Goal: Task Accomplishment & Management: Complete application form

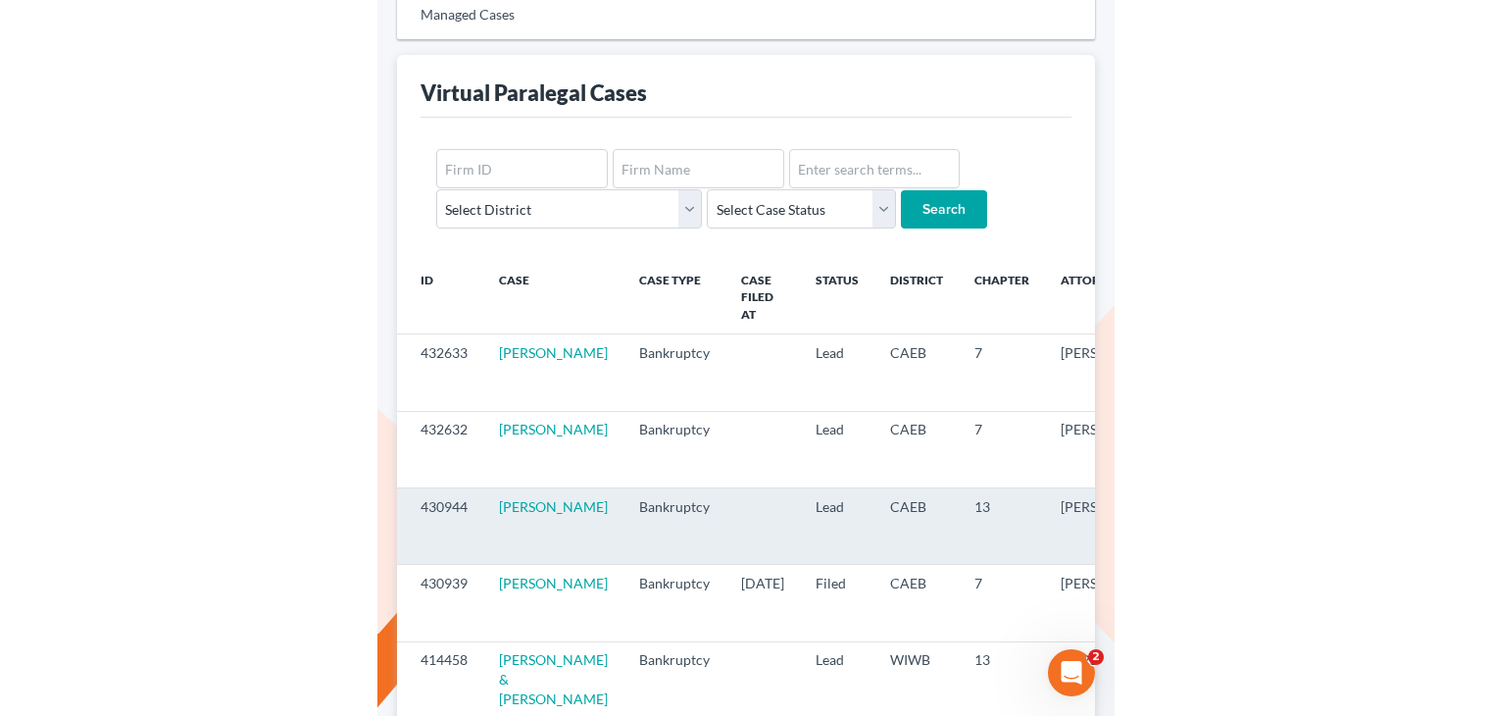
scroll to position [275, 0]
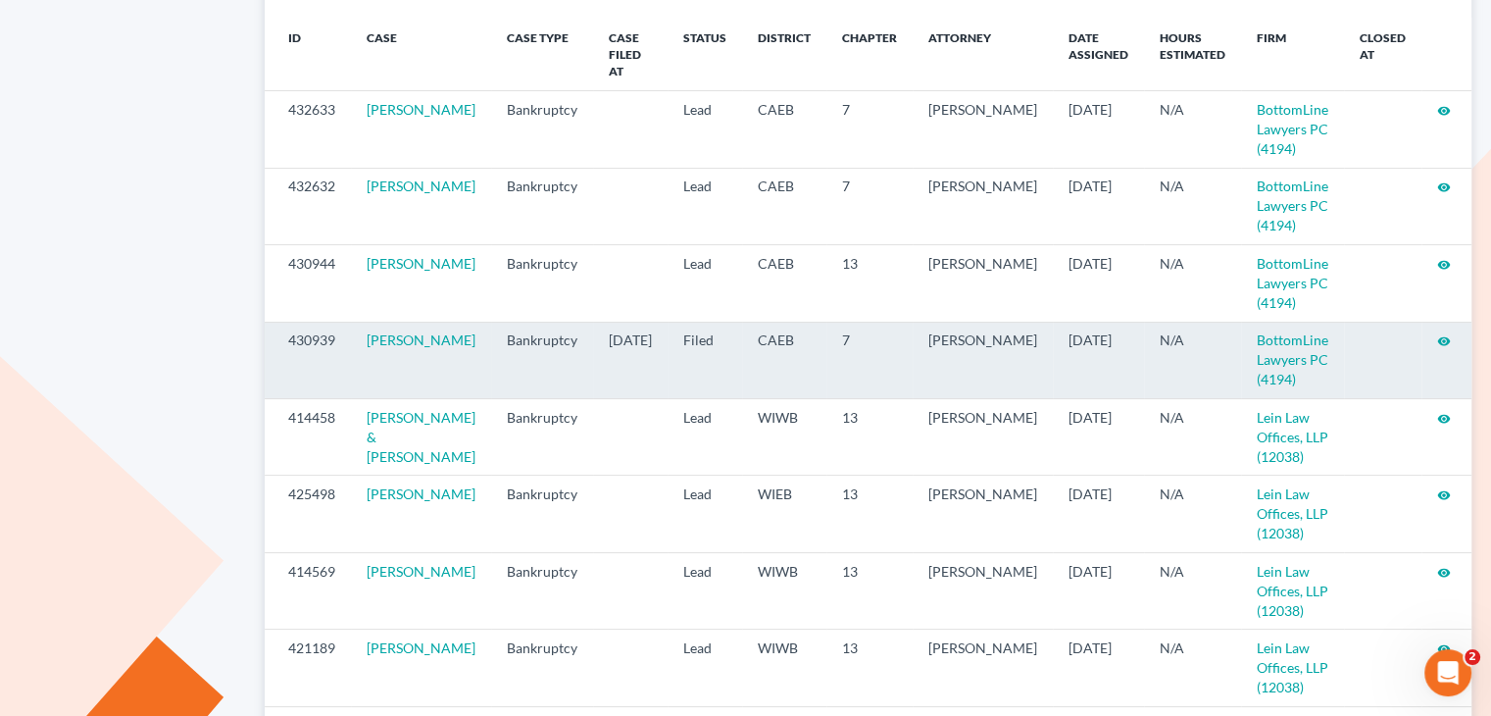
click at [736, 334] on icon "visibility" at bounding box center [1444, 341] width 14 height 14
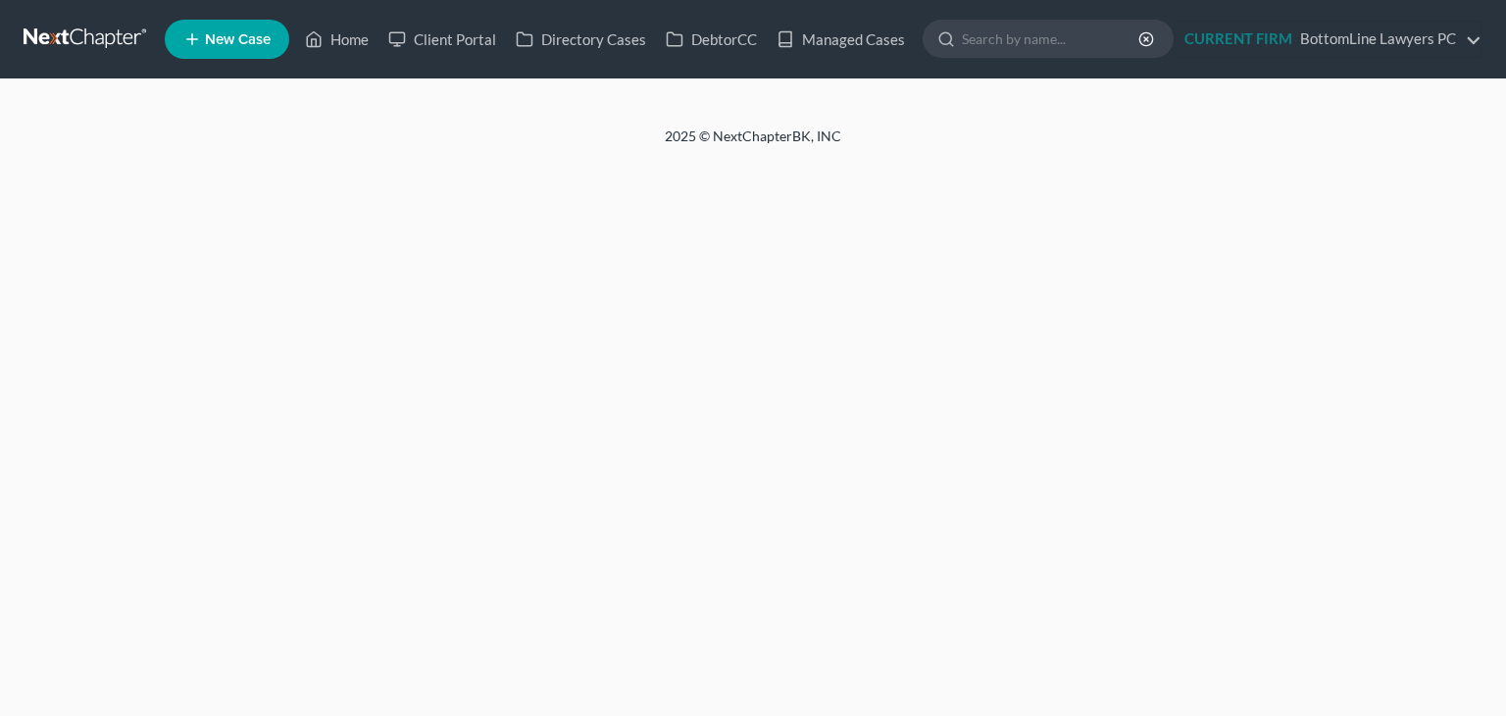
select select "2"
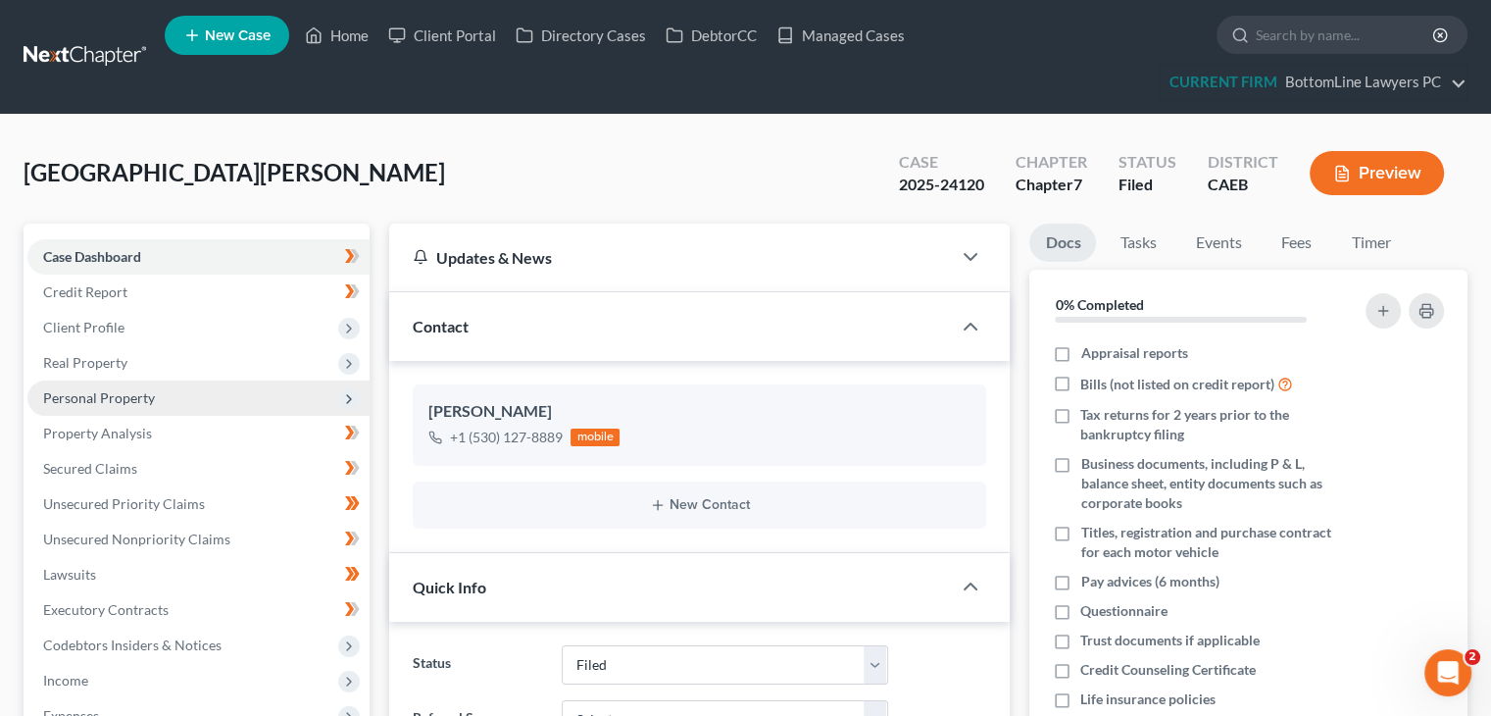
click at [145, 398] on span "Personal Property" at bounding box center [99, 397] width 112 height 17
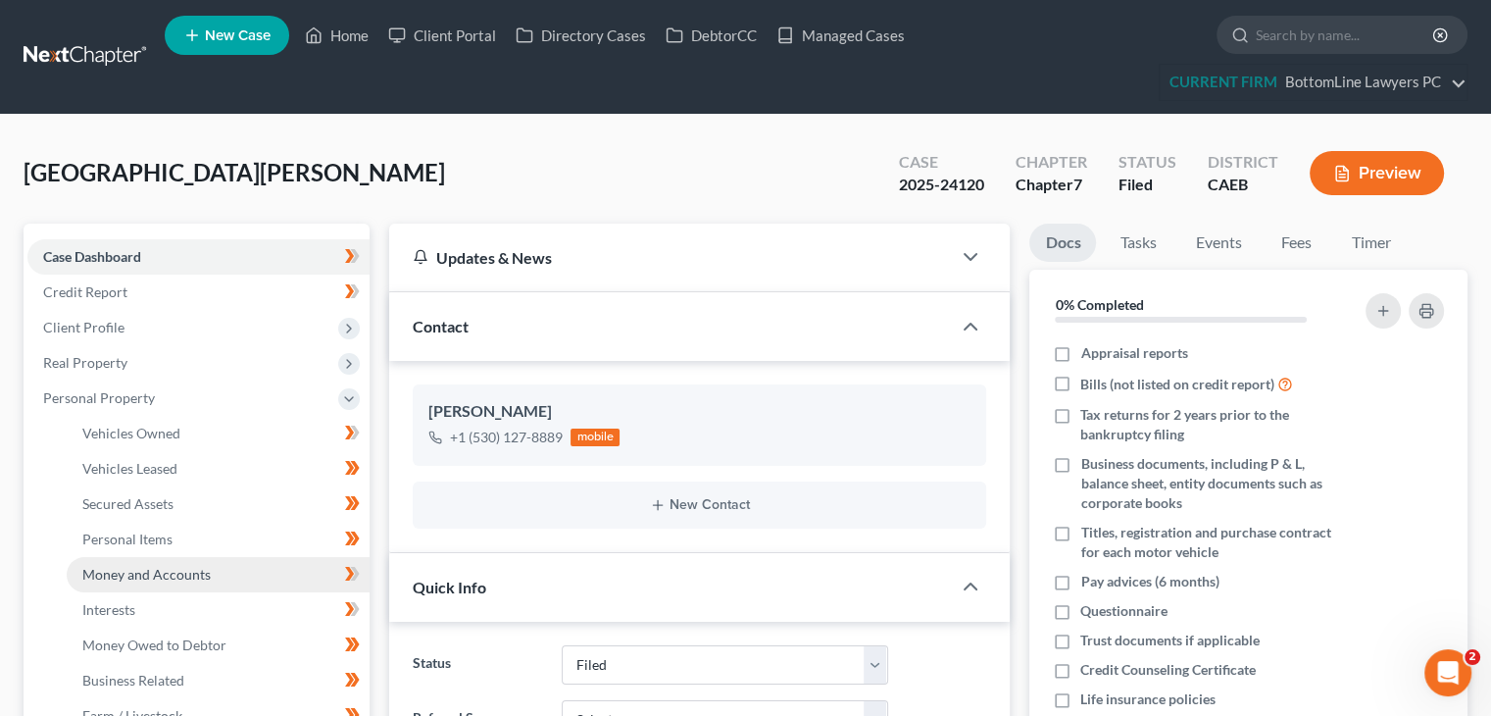
click at [125, 570] on span "Money and Accounts" at bounding box center [146, 574] width 128 height 17
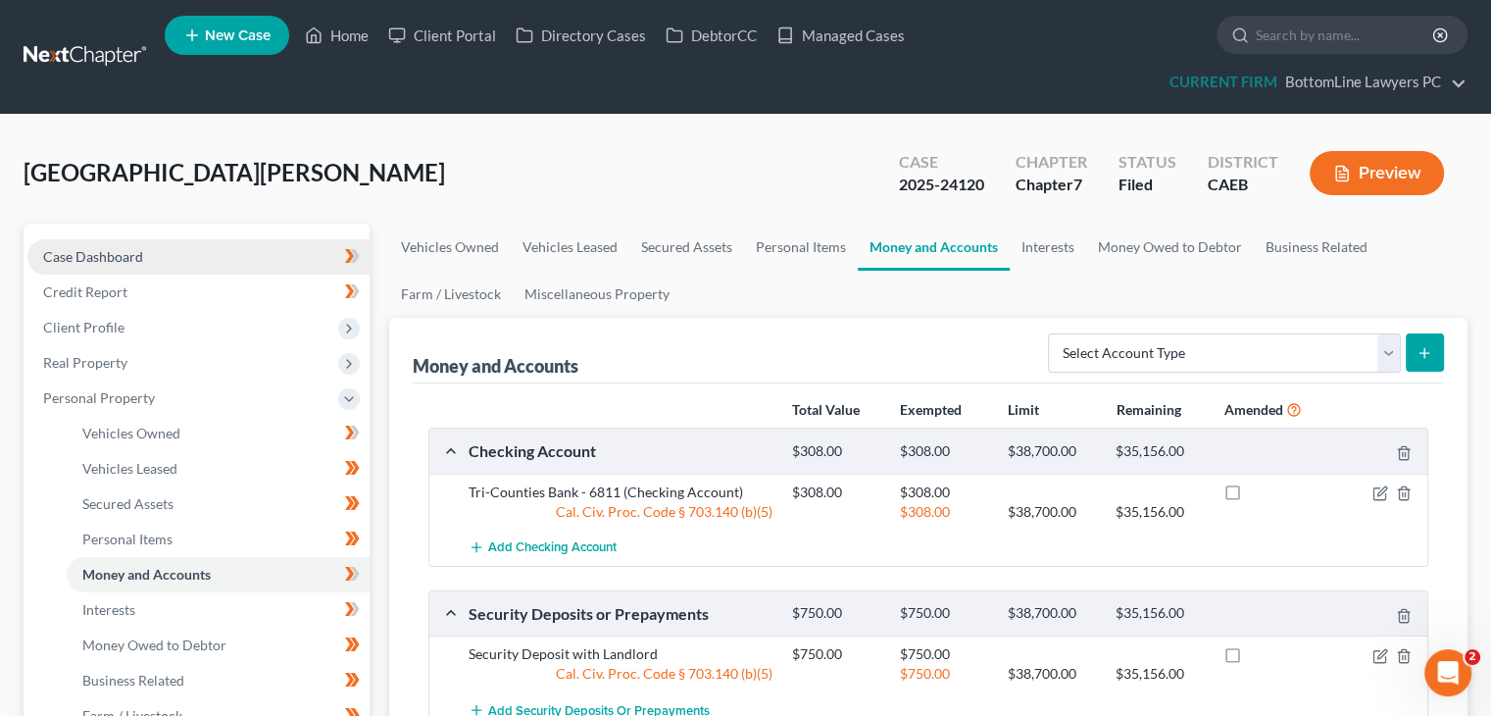
drag, startPoint x: 149, startPoint y: 251, endPoint x: 167, endPoint y: 246, distance: 18.3
click at [149, 251] on link "Case Dashboard" at bounding box center [198, 256] width 342 height 35
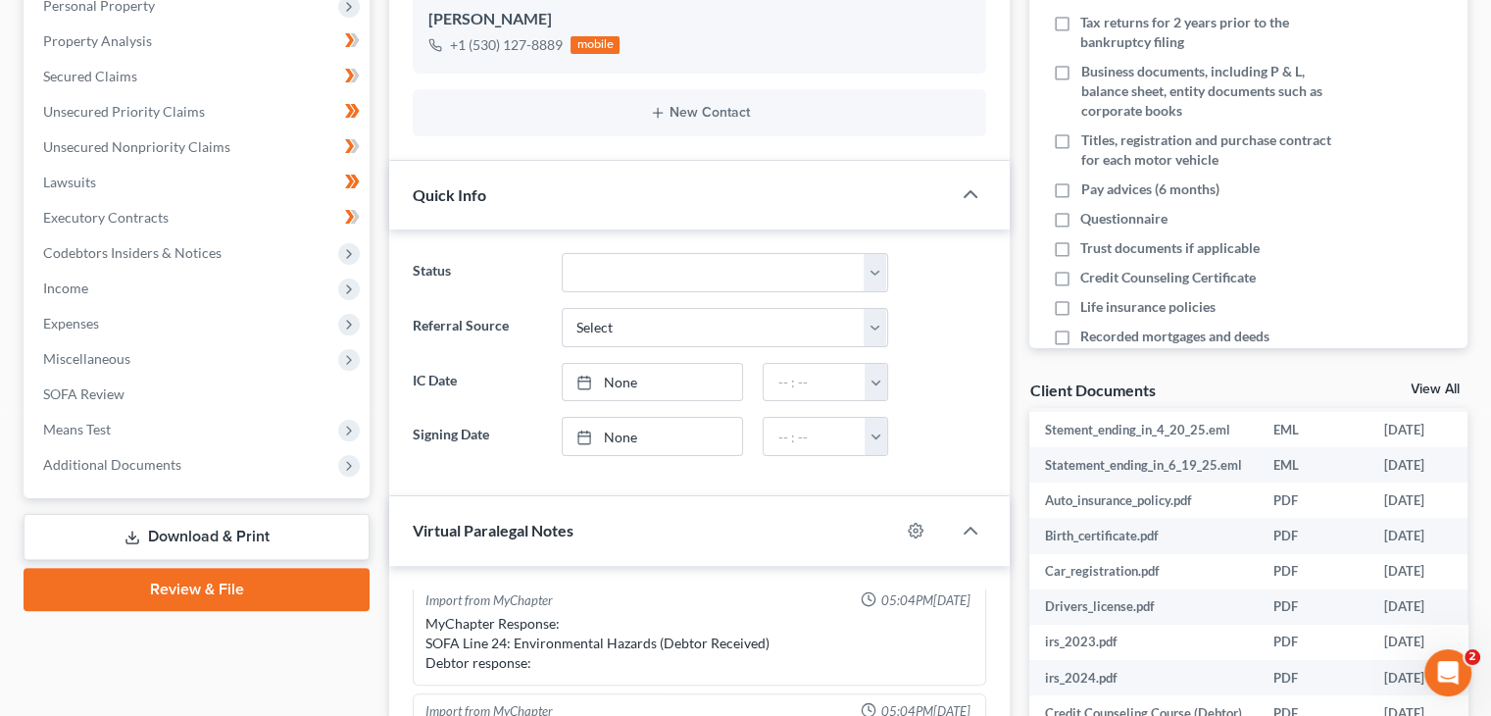
scroll to position [337, 0]
drag, startPoint x: 1458, startPoint y: 491, endPoint x: 28, endPoint y: 13, distance: 1507.3
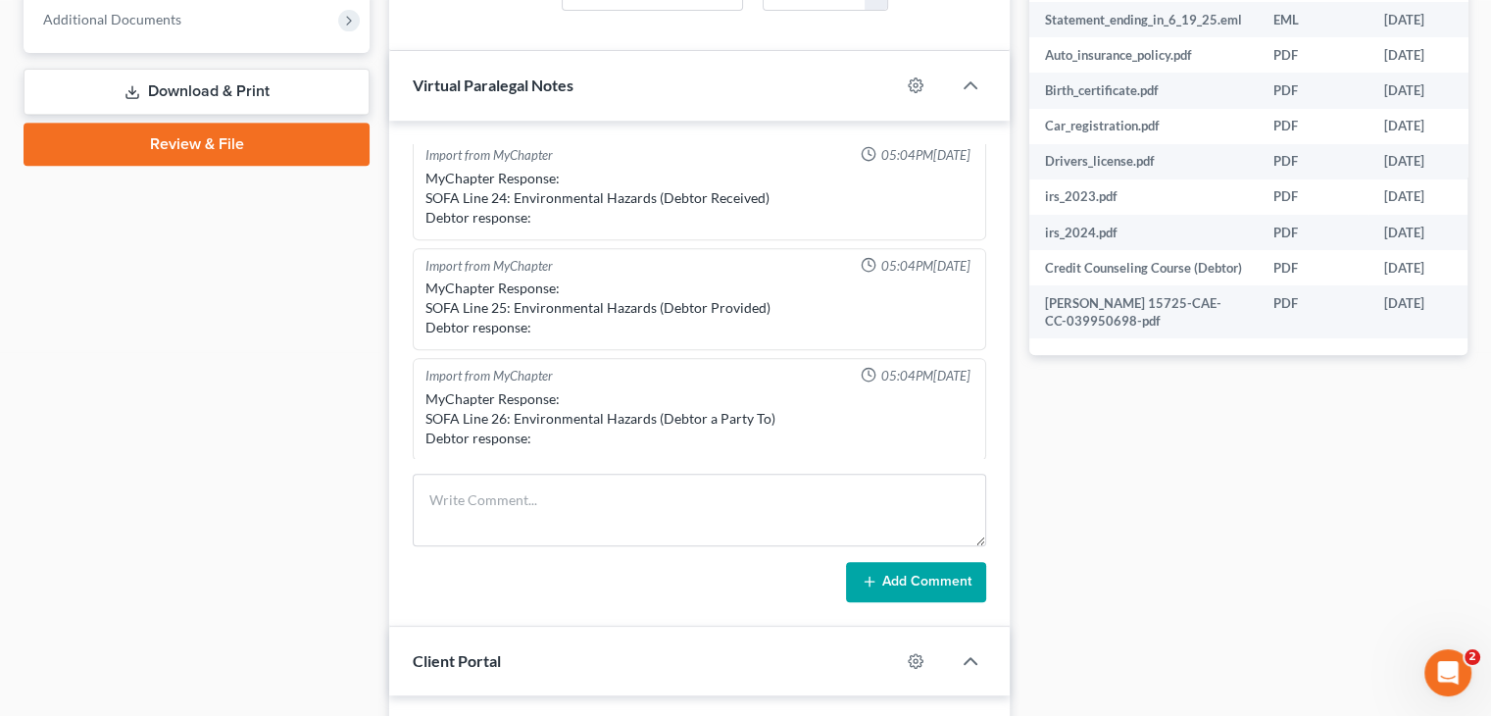
scroll to position [882, 0]
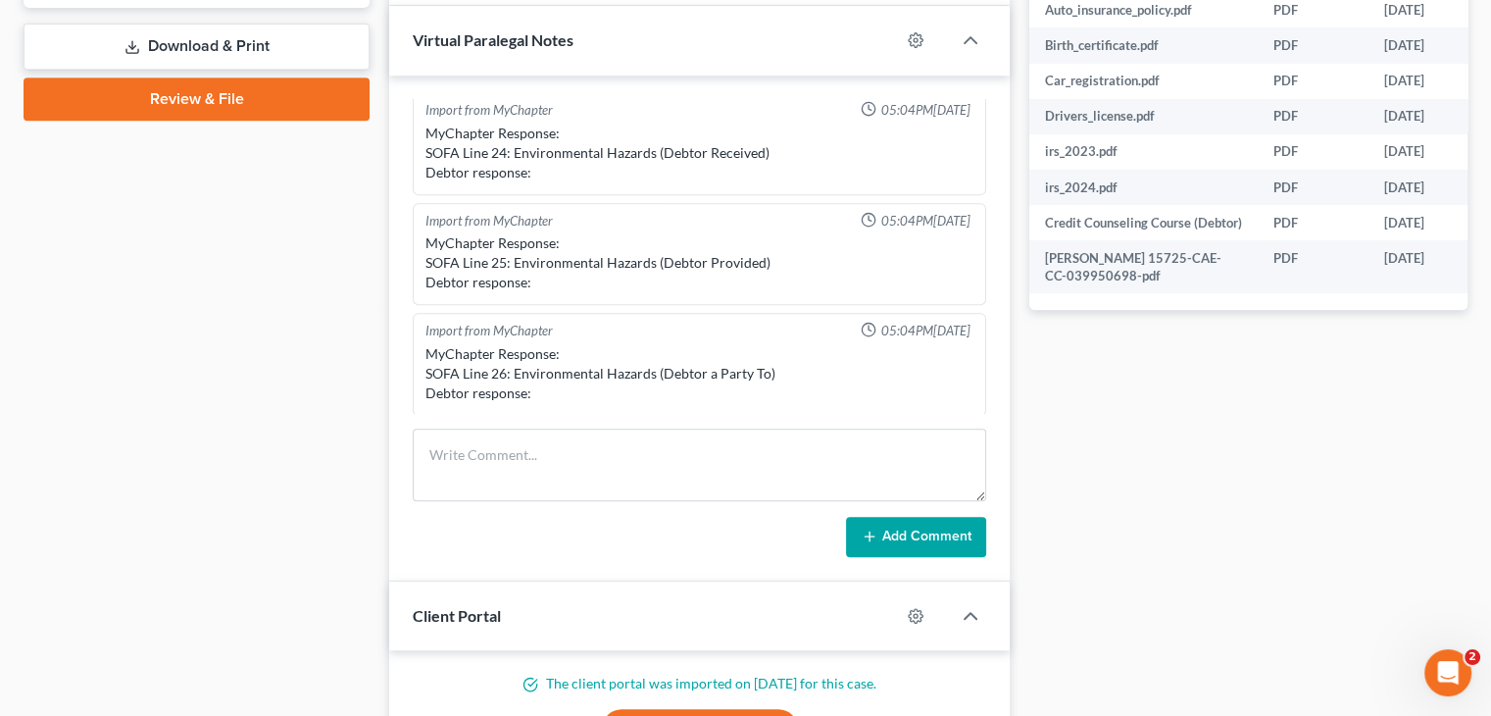
click at [203, 376] on div "Case Dashboard Payments Invoices Payments Payments Credit Report Client Profile" at bounding box center [197, 260] width 366 height 1839
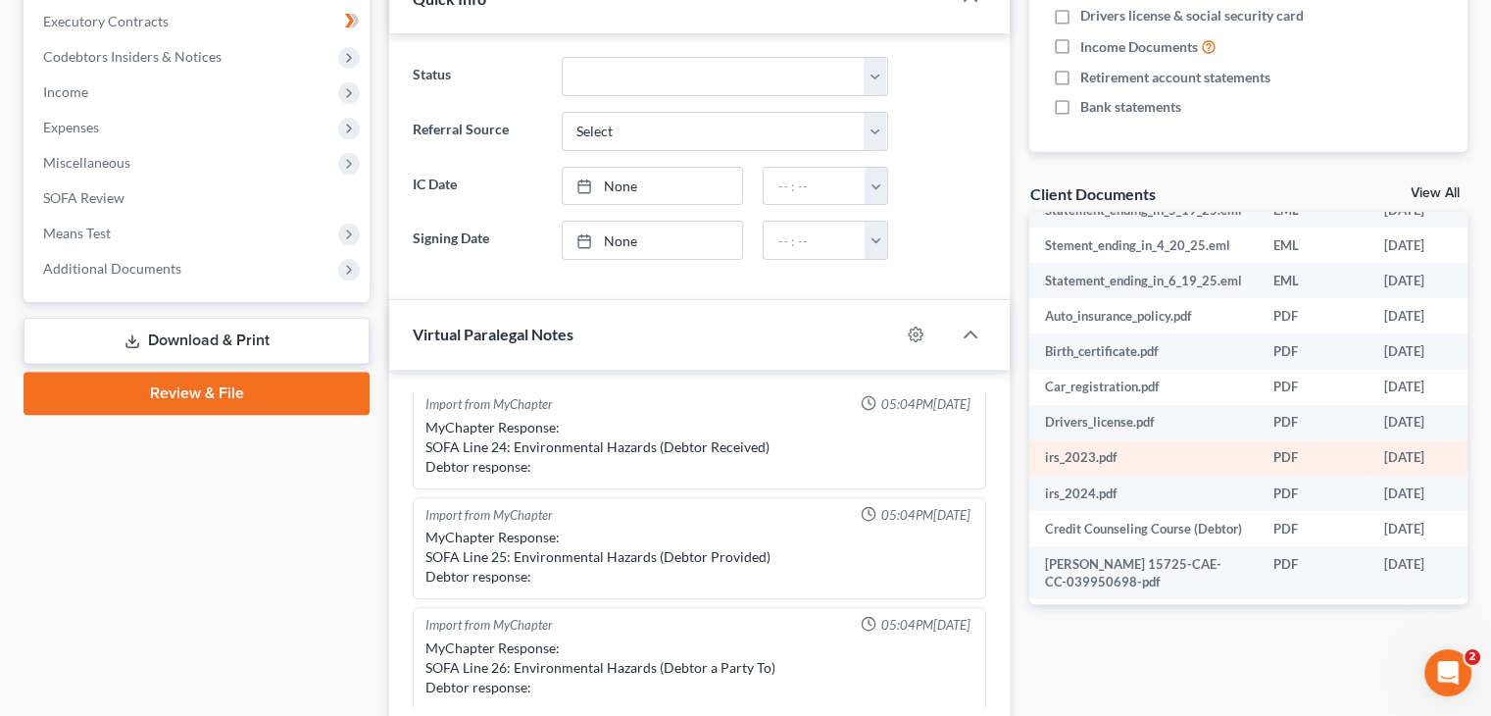
scroll to position [239, 0]
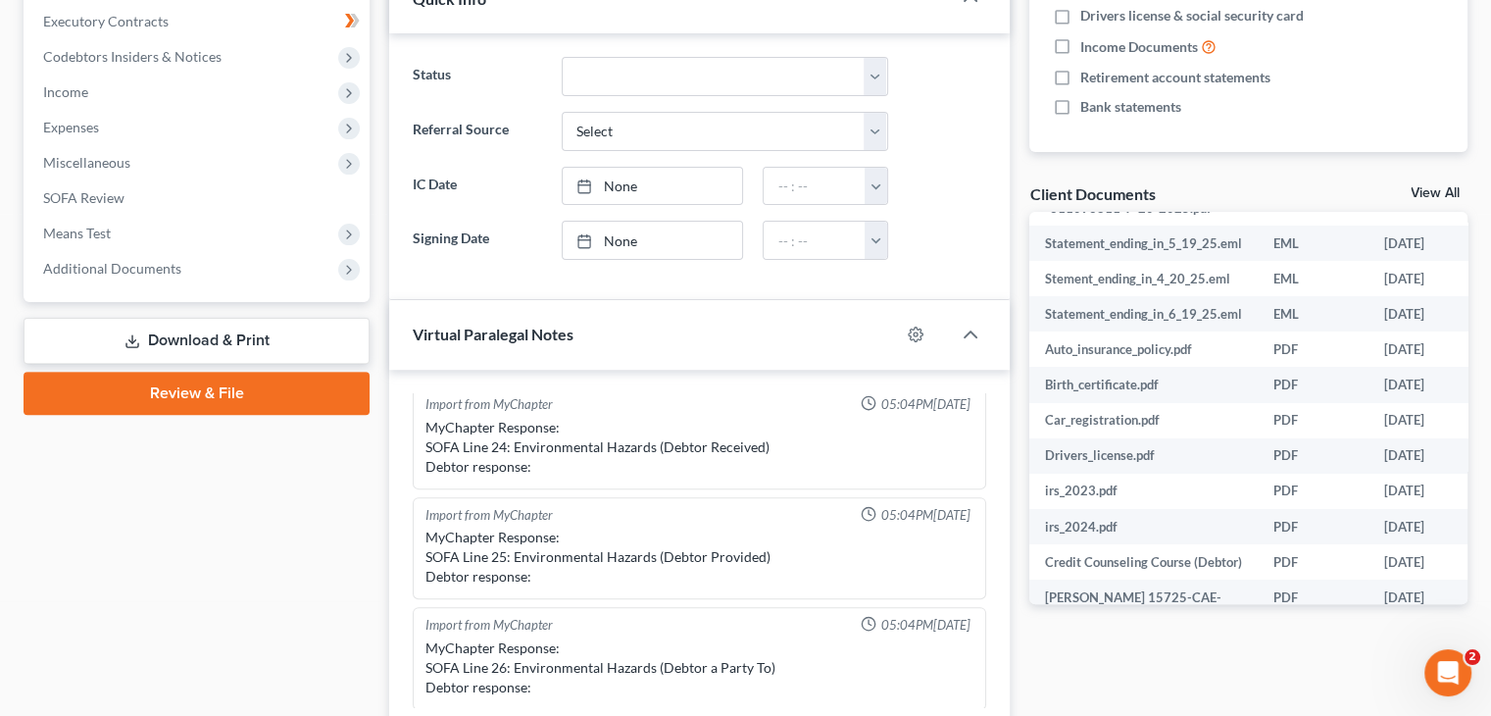
click at [177, 675] on div "Case Dashboard Payments Invoices Payments Payments Credit Report Client Profile" at bounding box center [197, 554] width 366 height 1839
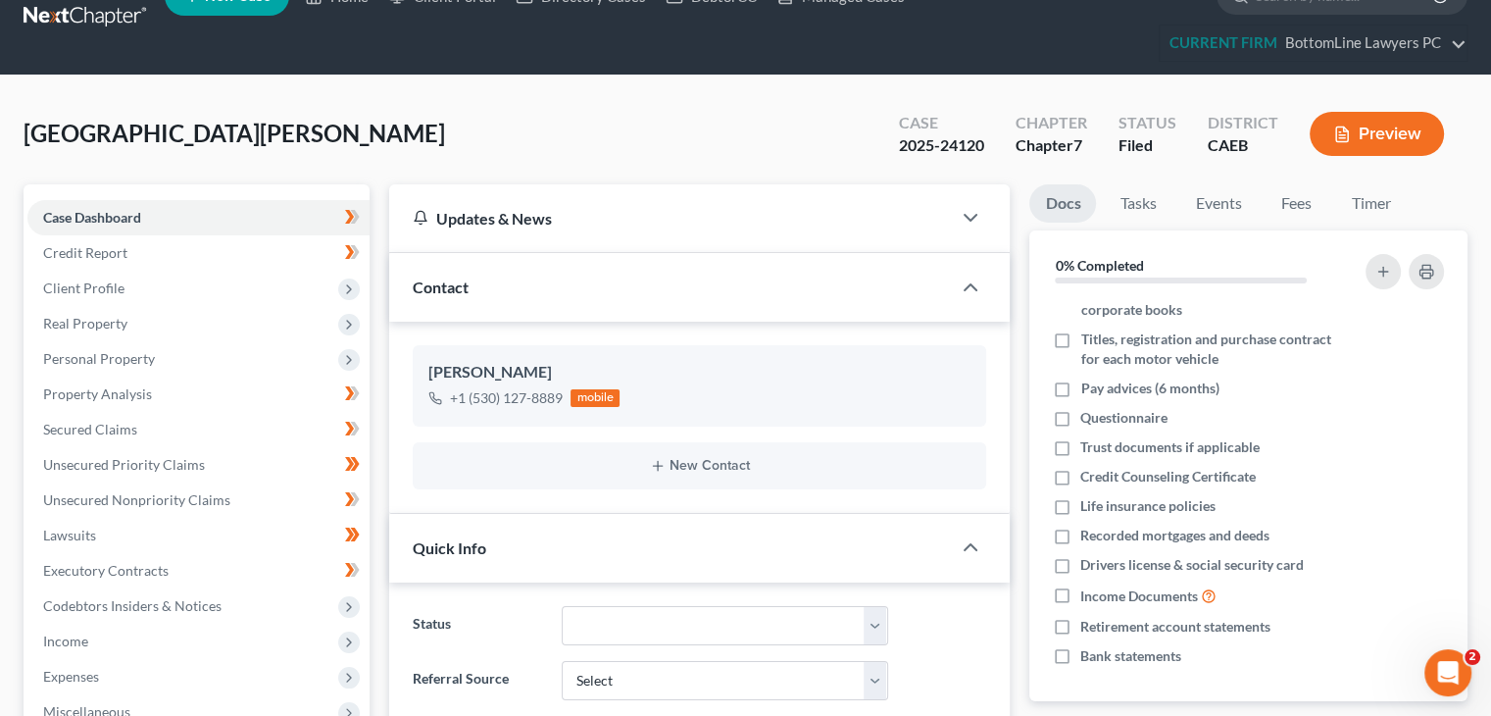
scroll to position [0, 0]
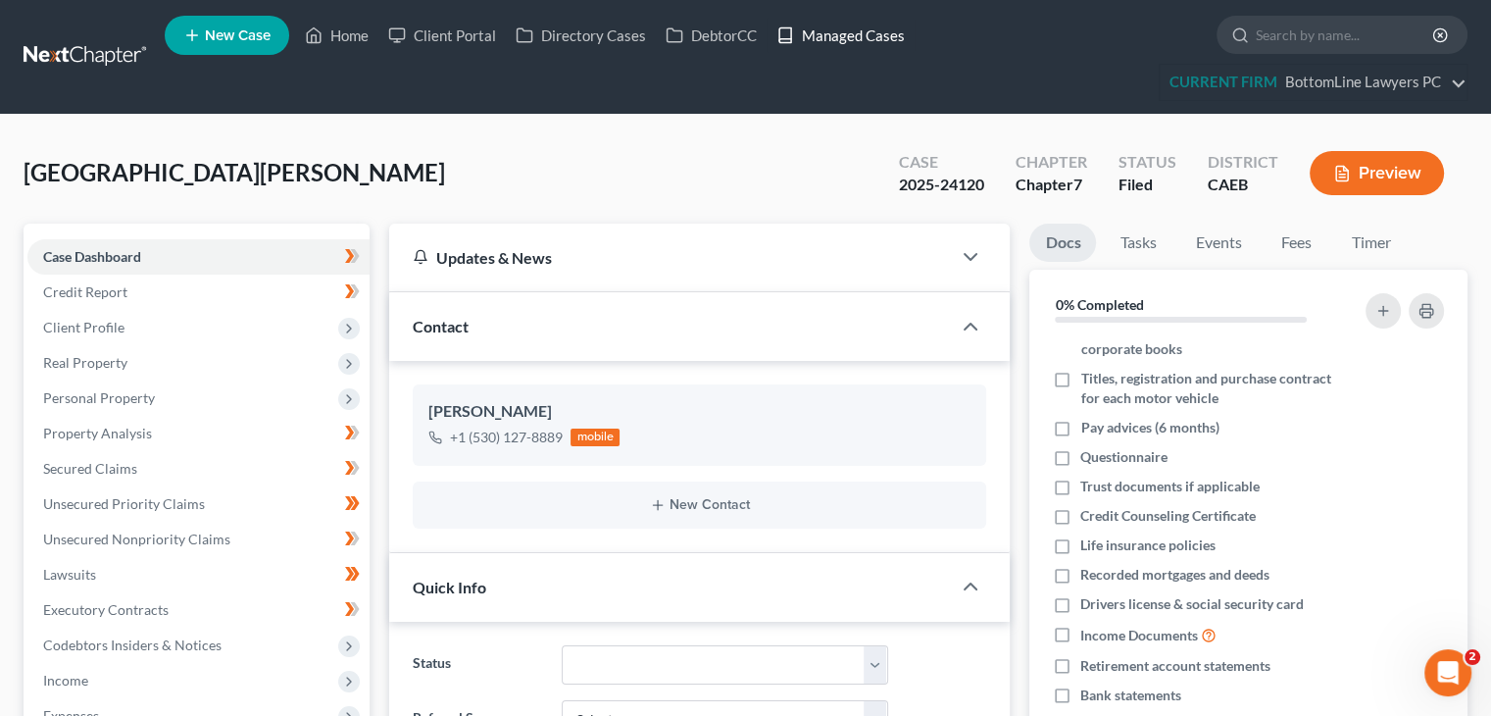
click at [851, 33] on link "Managed Cases" at bounding box center [841, 35] width 148 height 35
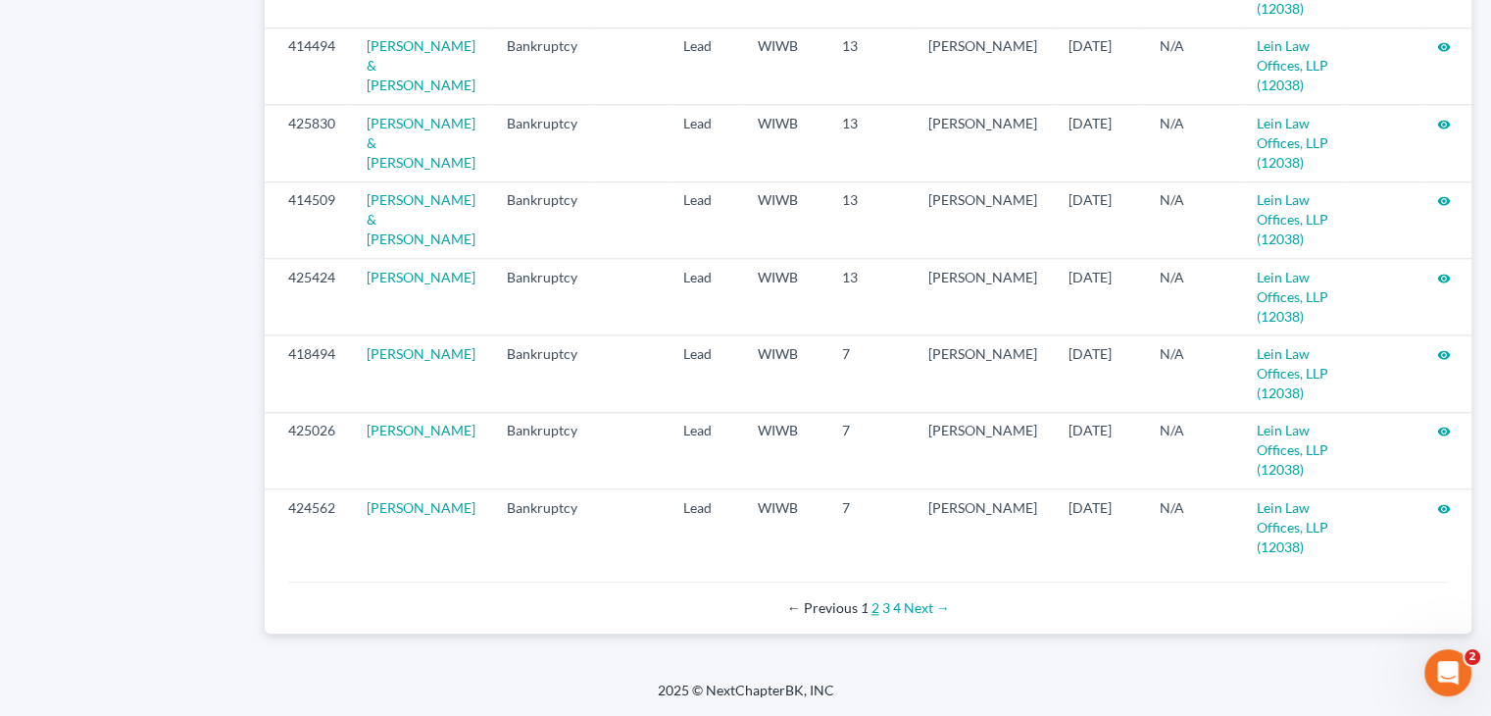
click at [877, 609] on link "2" at bounding box center [876, 607] width 8 height 17
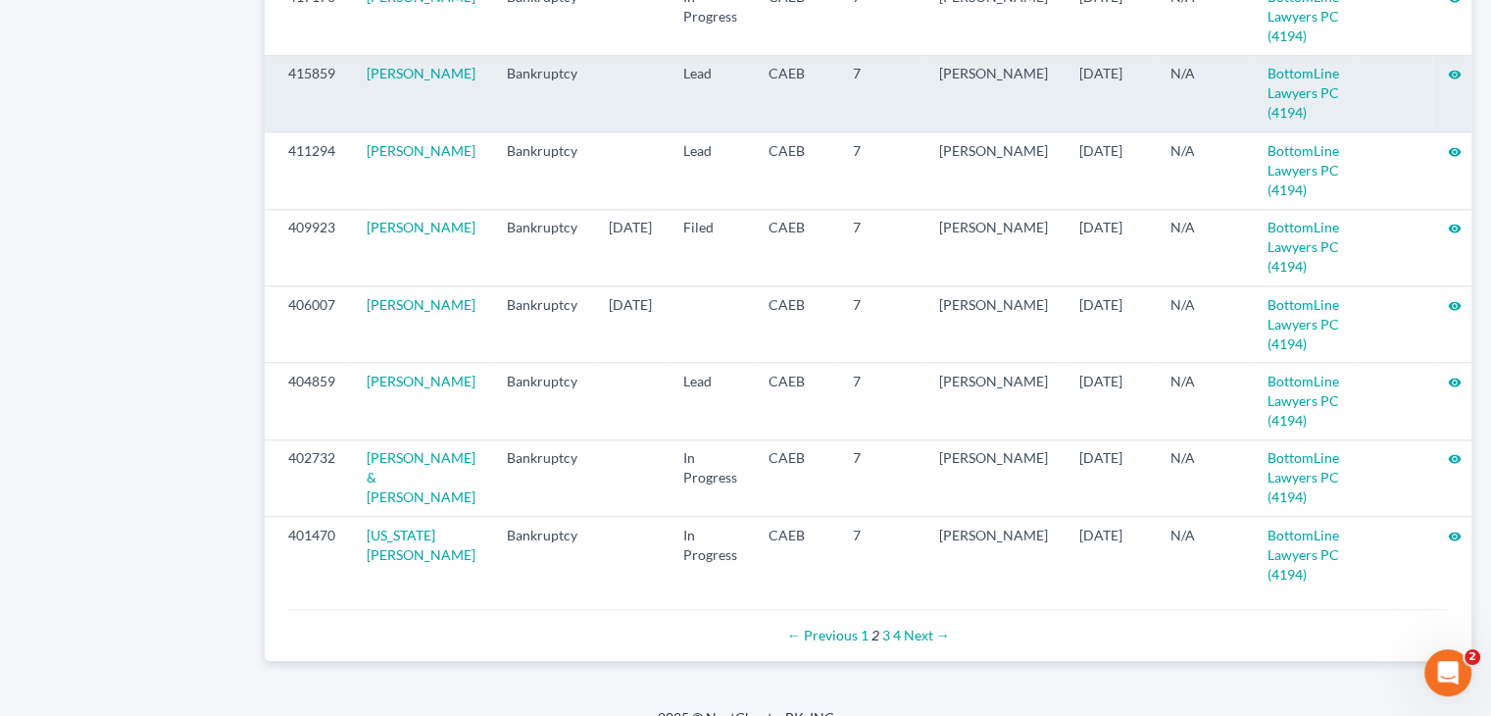
scroll to position [2157, 0]
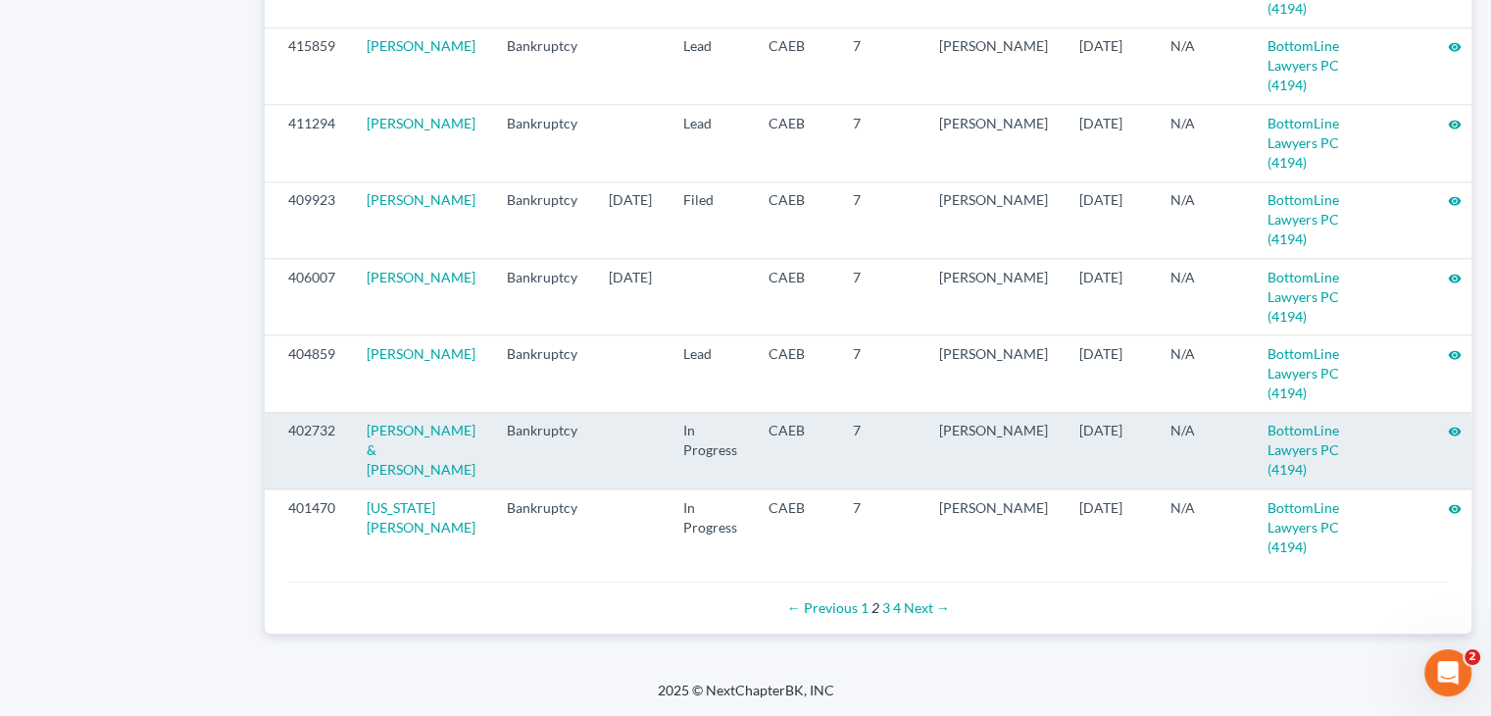
click at [1448, 425] on icon "visibility" at bounding box center [1455, 432] width 14 height 14
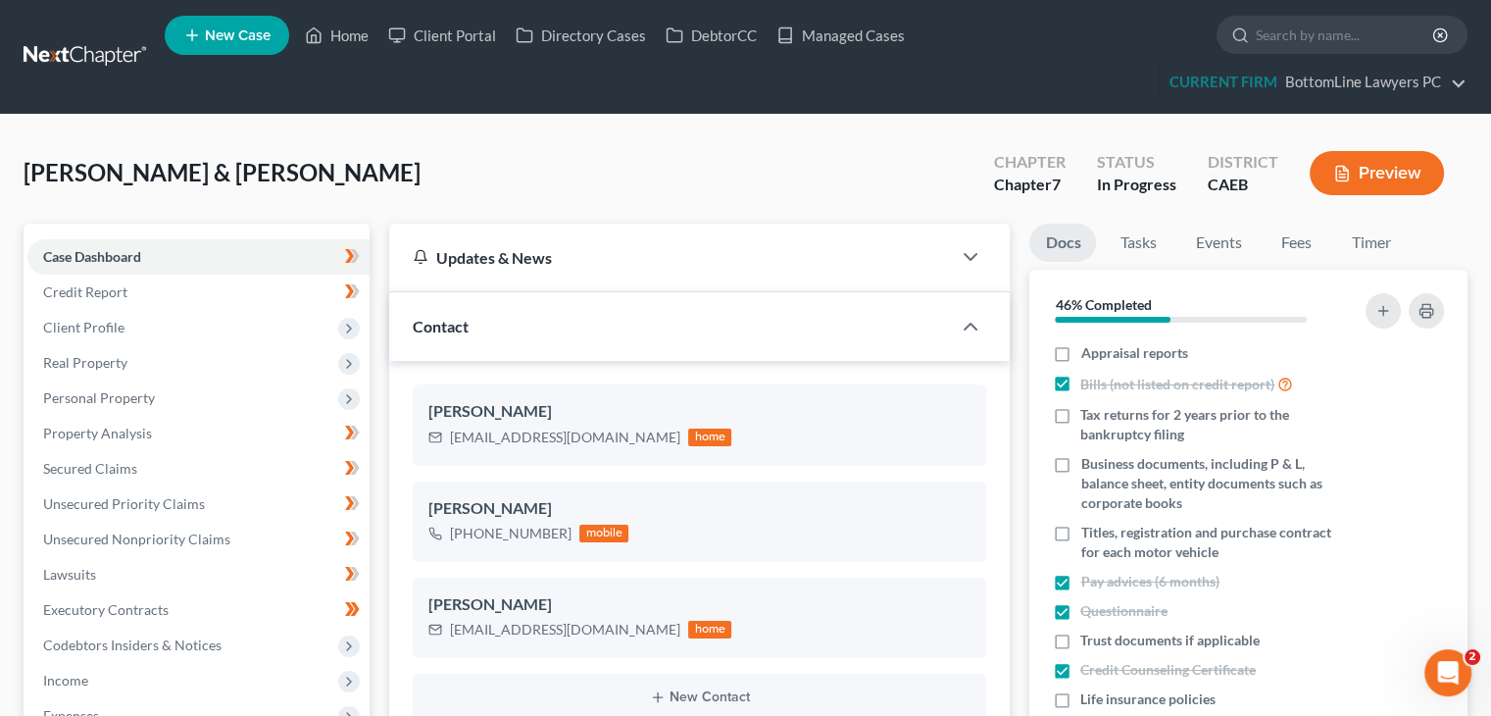
scroll to position [935, 0]
click at [219, 330] on span "Client Profile" at bounding box center [198, 327] width 342 height 35
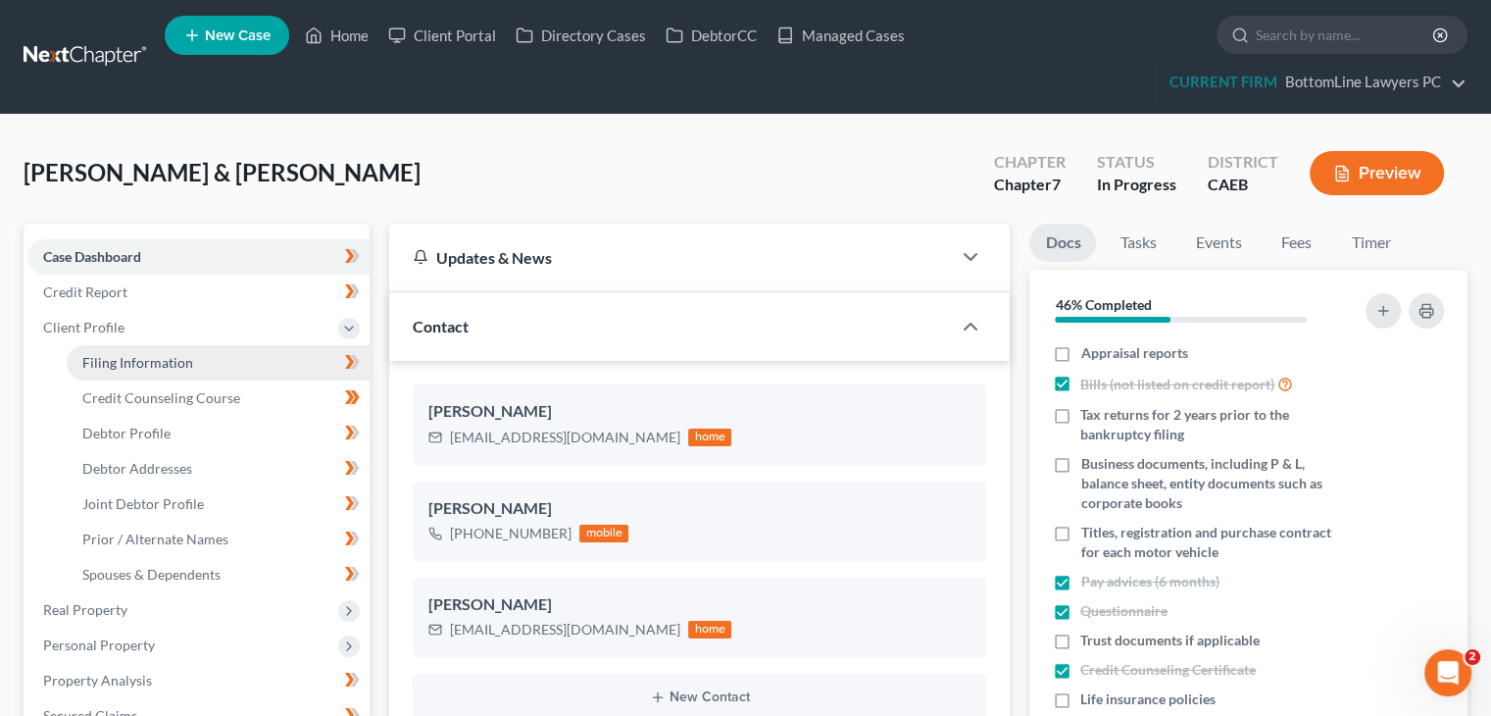
click at [271, 364] on link "Filing Information" at bounding box center [218, 362] width 303 height 35
select select "0"
select select "3"
select select "1"
select select "0"
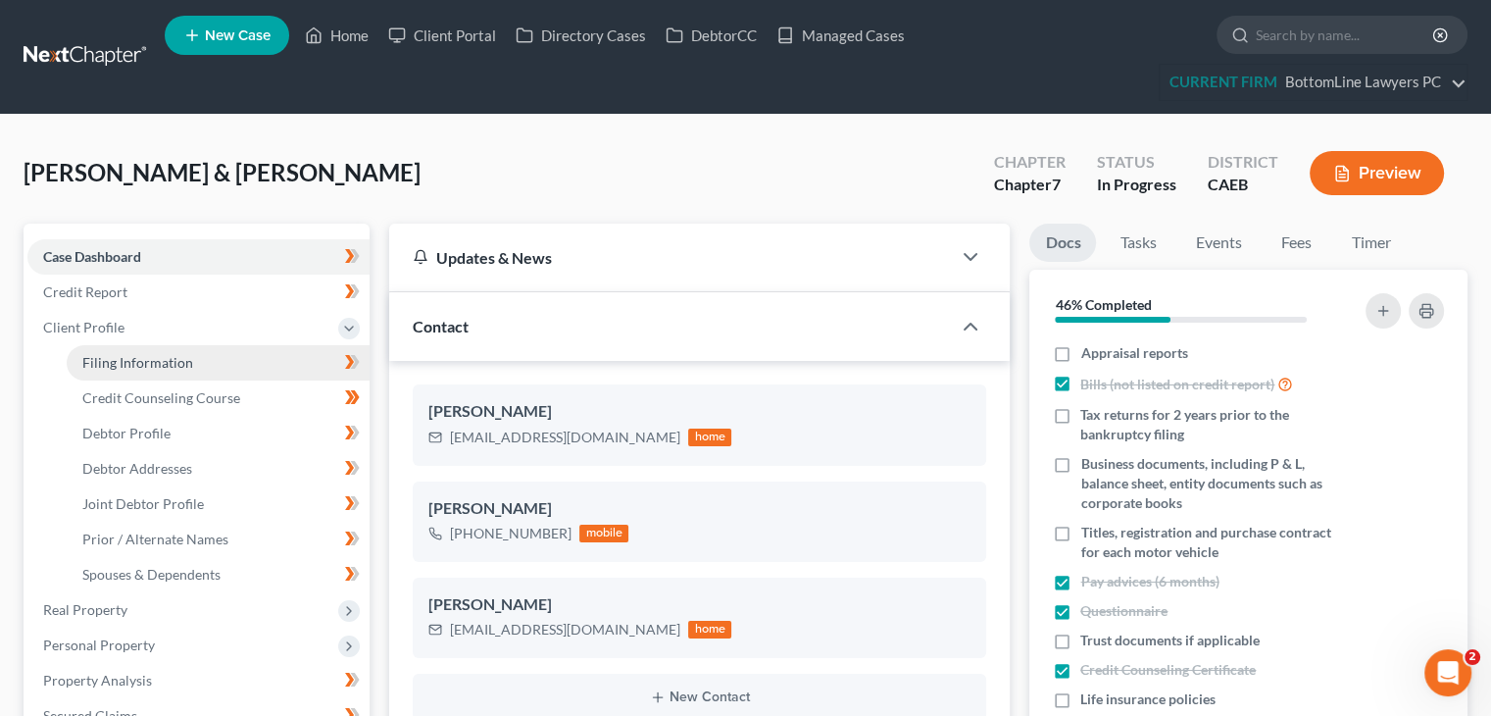
select select "8"
select select "4"
select select "0"
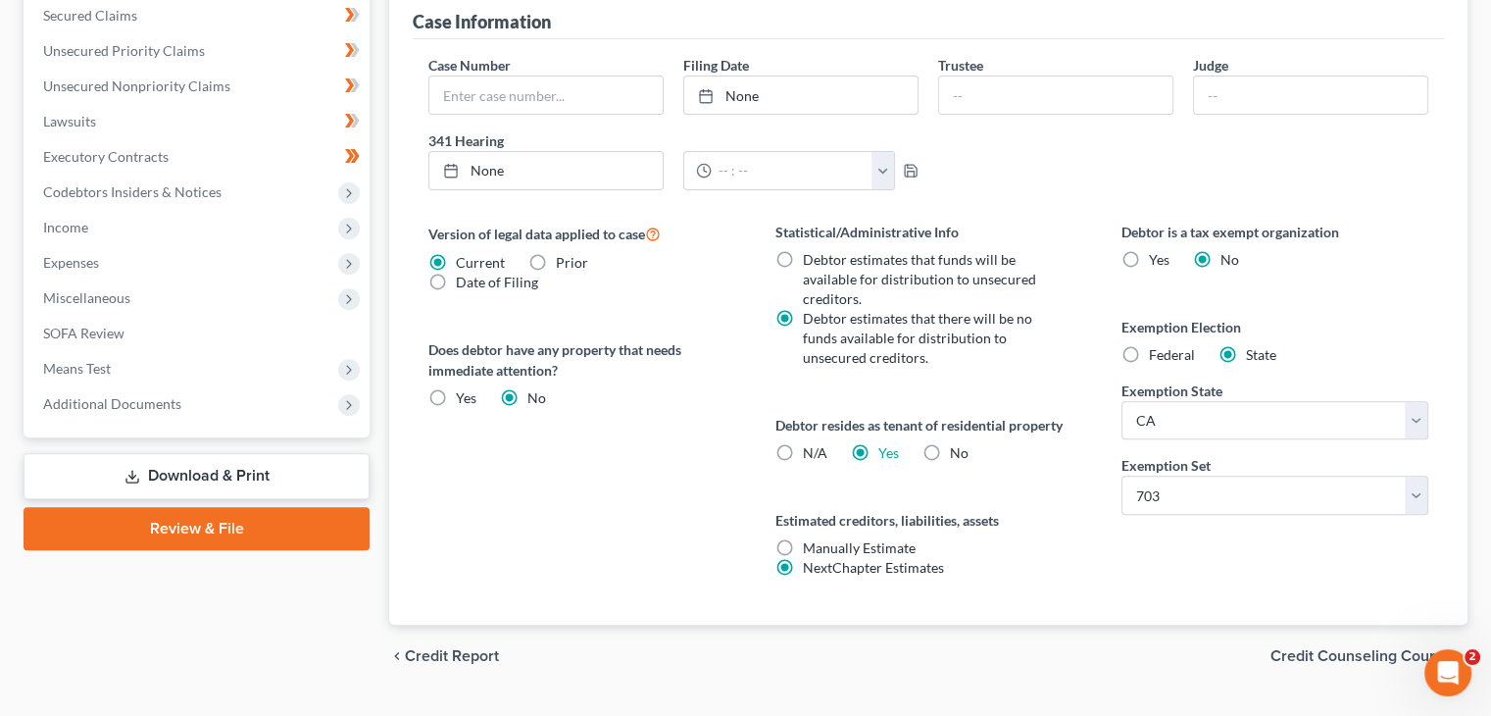
scroll to position [742, 0]
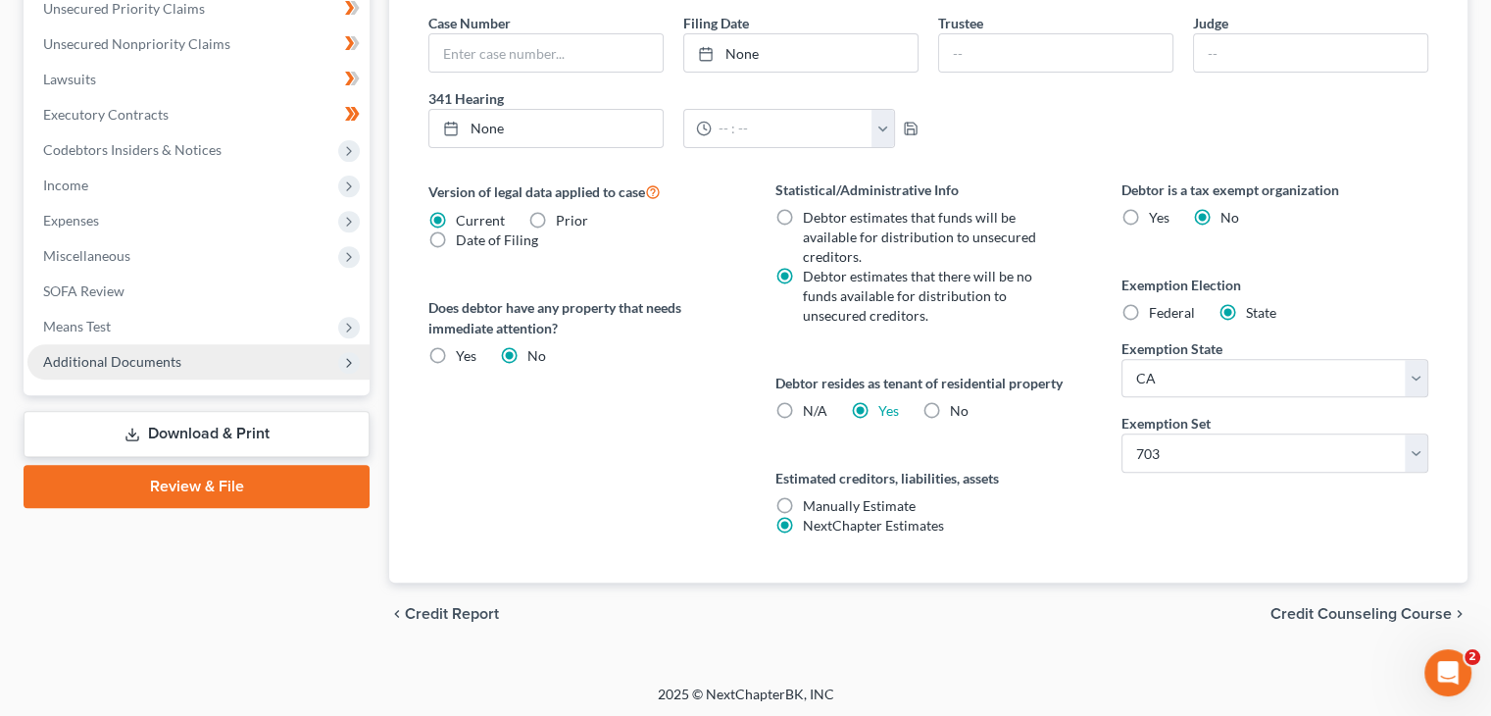
click at [191, 362] on span "Additional Documents" at bounding box center [198, 361] width 342 height 35
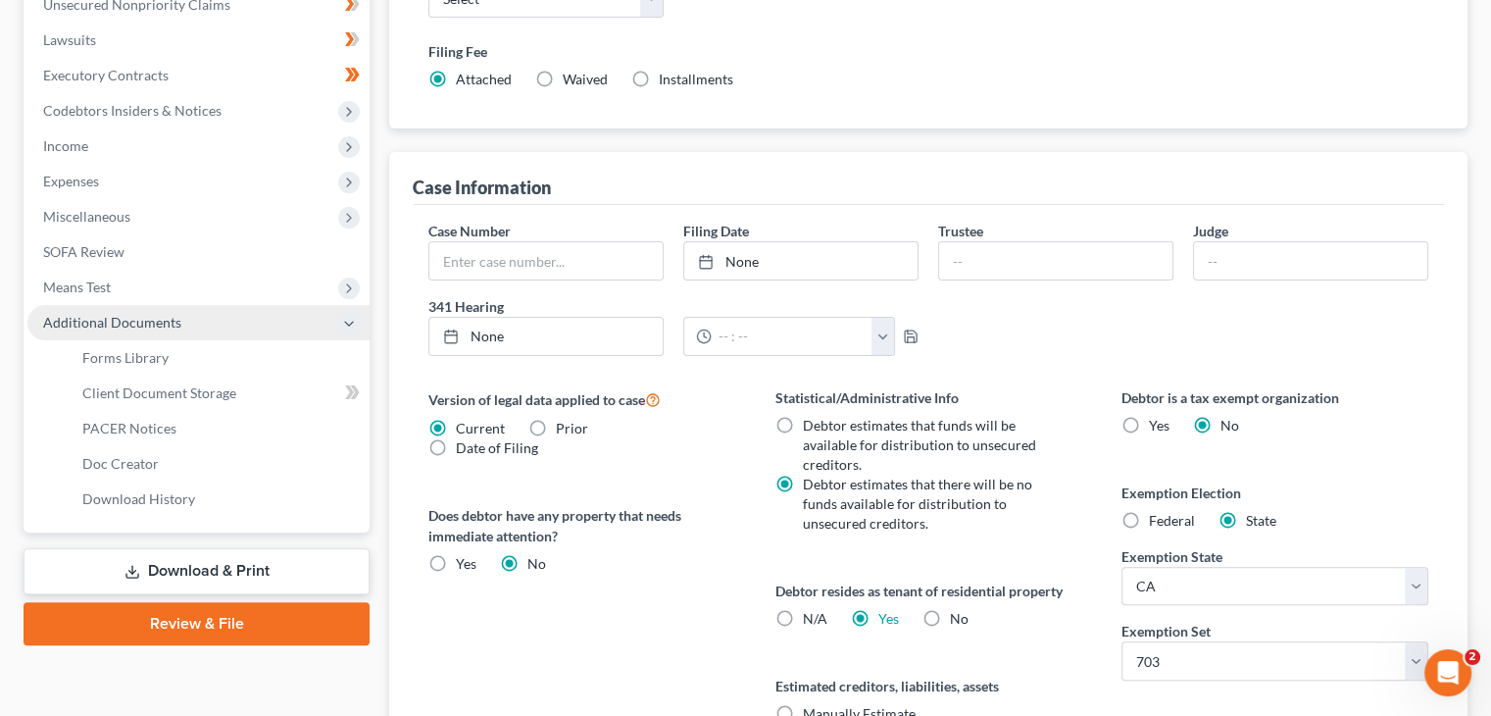
scroll to position [495, 0]
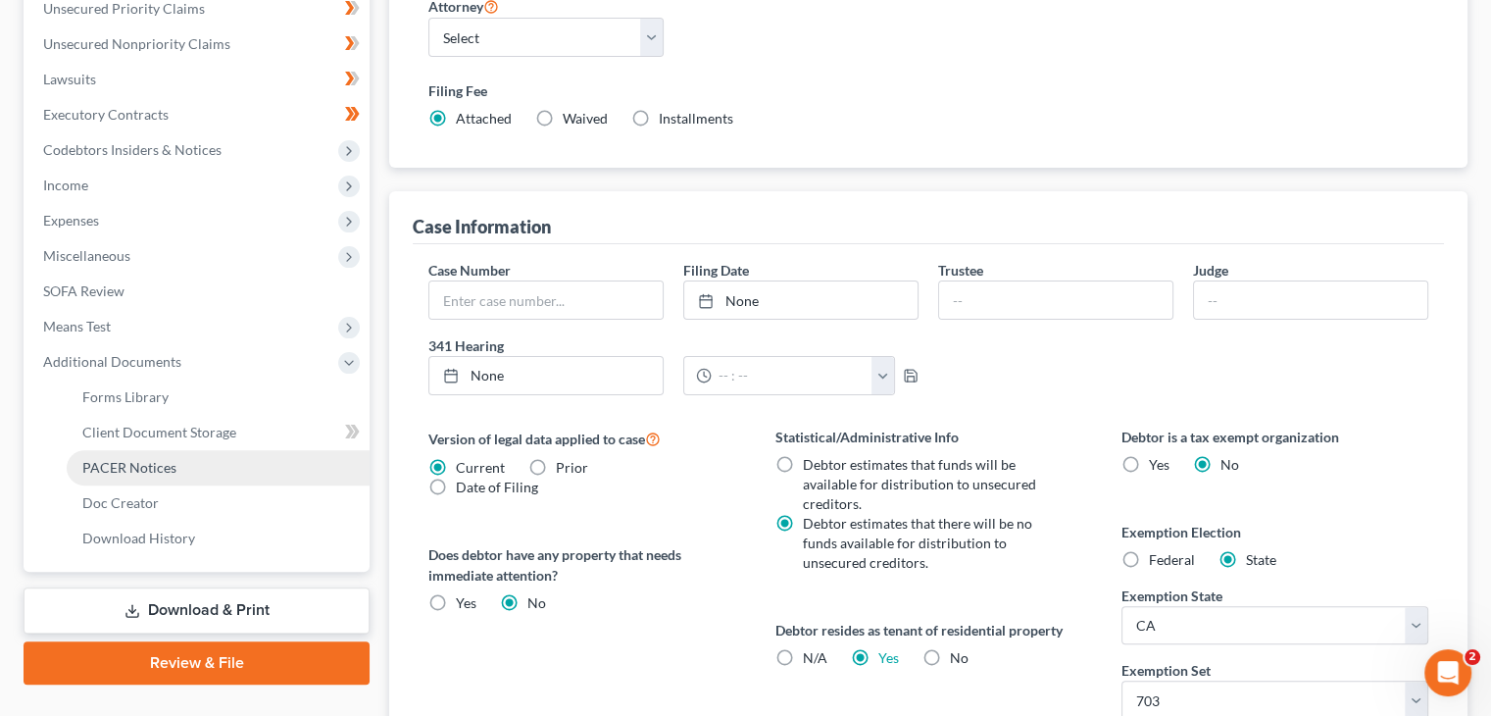
click at [145, 459] on span "PACER Notices" at bounding box center [129, 467] width 94 height 17
